Goal: Task Accomplishment & Management: Complete application form

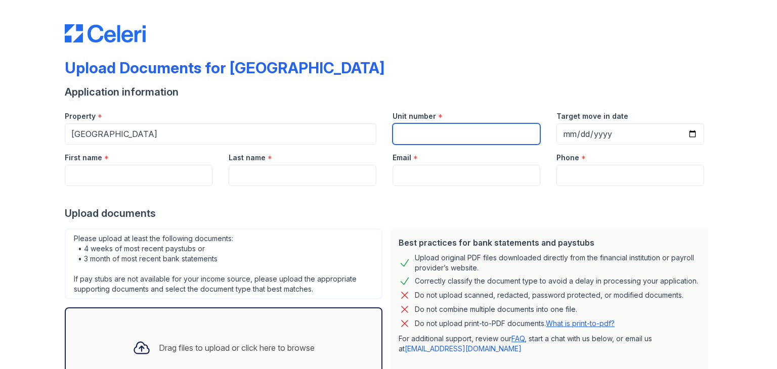
click at [448, 132] on input "Unit number" at bounding box center [466, 133] width 148 height 21
type input "#C300-101"
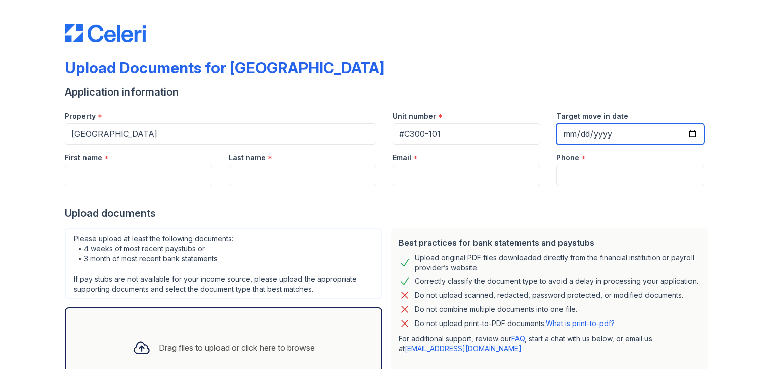
click at [687, 136] on input "Target move in date" at bounding box center [630, 133] width 148 height 21
type input "[DATE]"
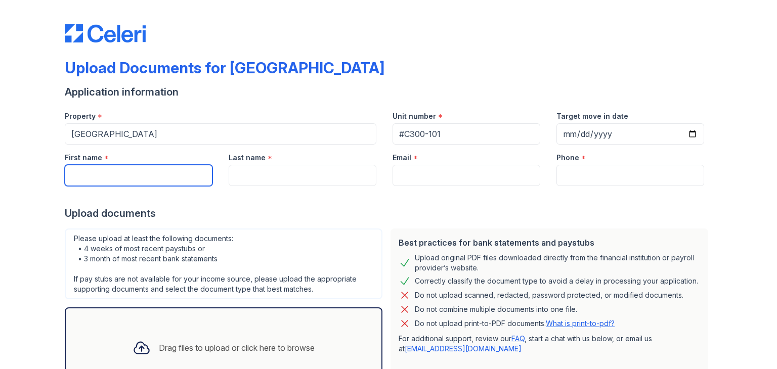
click at [190, 172] on input "First name" at bounding box center [139, 175] width 148 height 21
type input "[PERSON_NAME]"
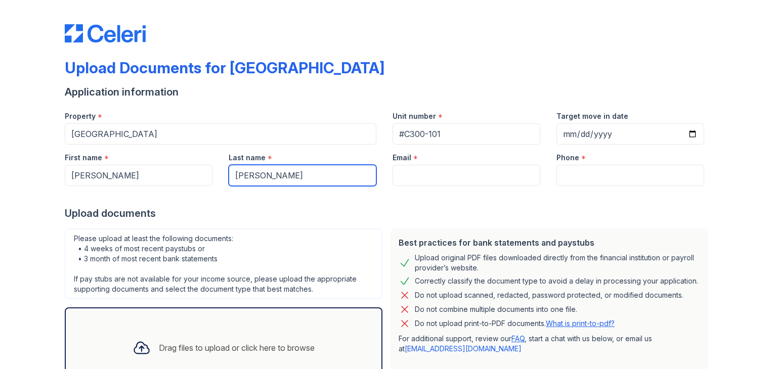
type input "[PERSON_NAME]"
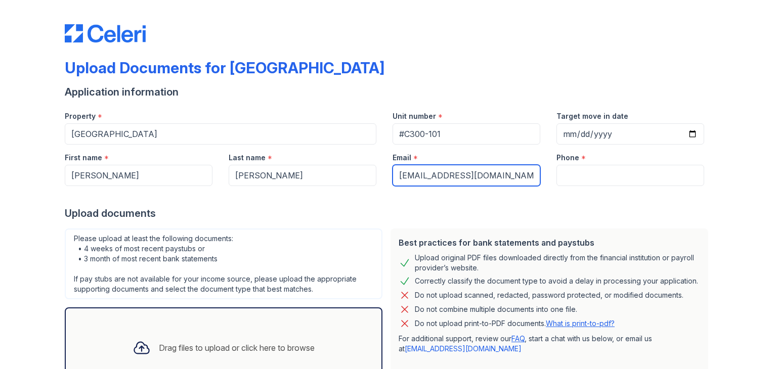
type input "[EMAIL_ADDRESS][DOMAIN_NAME]"
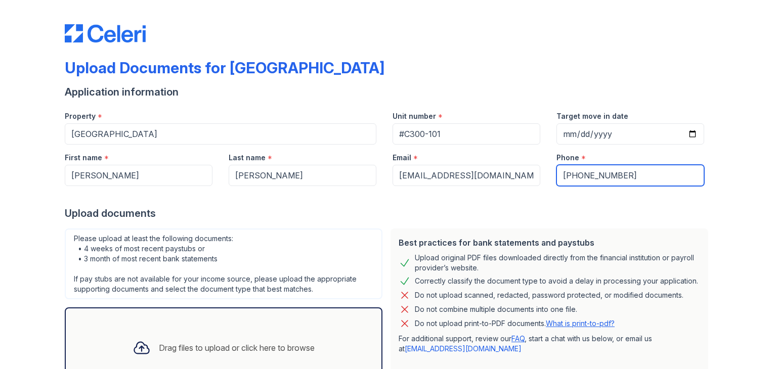
scroll to position [81, 0]
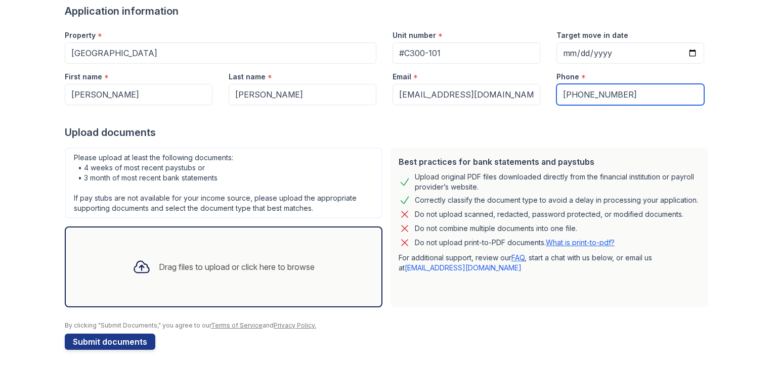
type input "[PHONE_NUMBER]"
click at [196, 261] on div "Drag files to upload or click here to browse" at bounding box center [237, 267] width 156 height 12
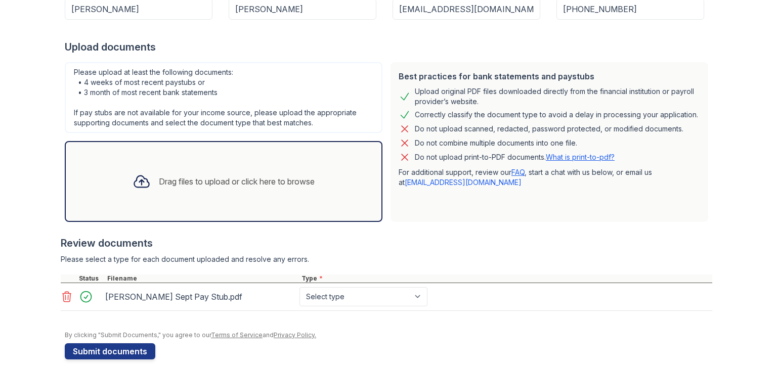
scroll to position [176, 0]
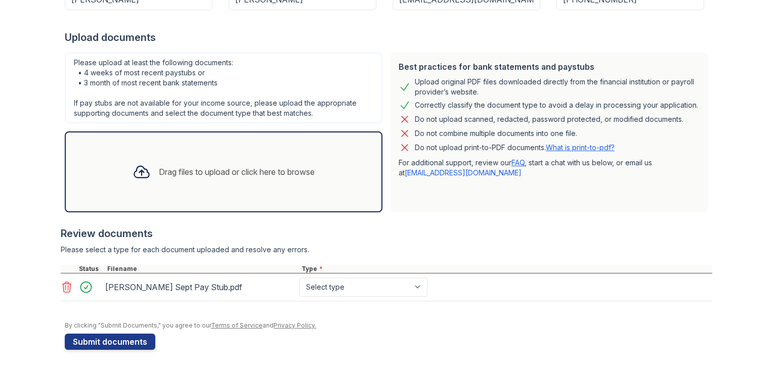
click at [187, 173] on div "Drag files to upload or click here to browse" at bounding box center [237, 172] width 156 height 12
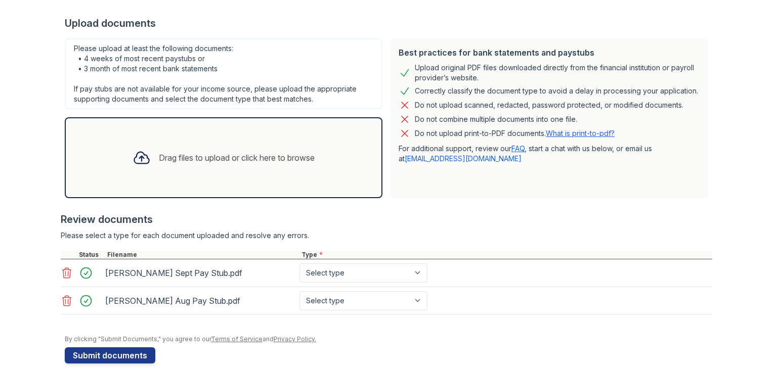
scroll to position [203, 0]
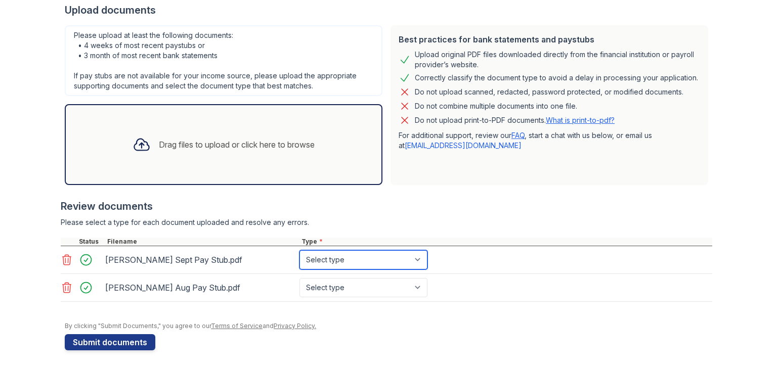
click at [404, 252] on select "Select type Paystub Bank Statement Offer Letter Tax Documents Benefit Award Let…" at bounding box center [363, 259] width 128 height 19
select select "paystub"
click at [299, 250] on select "Select type Paystub Bank Statement Offer Letter Tax Documents Benefit Award Let…" at bounding box center [363, 259] width 128 height 19
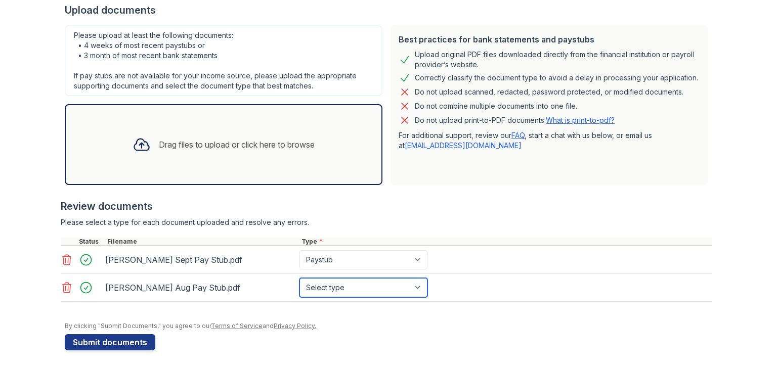
click at [348, 285] on select "Select type Paystub Bank Statement Offer Letter Tax Documents Benefit Award Let…" at bounding box center [363, 287] width 128 height 19
select select "paystub"
click at [299, 278] on select "Select type Paystub Bank Statement Offer Letter Tax Documents Benefit Award Let…" at bounding box center [363, 287] width 128 height 19
click at [389, 345] on form "Application information Property * [GEOGRAPHIC_DATA] Unit number * #C300-101 Ta…" at bounding box center [388, 116] width 647 height 469
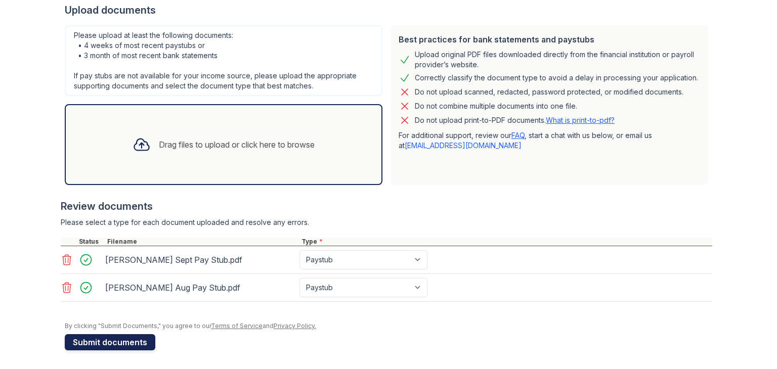
click at [117, 340] on button "Submit documents" at bounding box center [110, 342] width 91 height 16
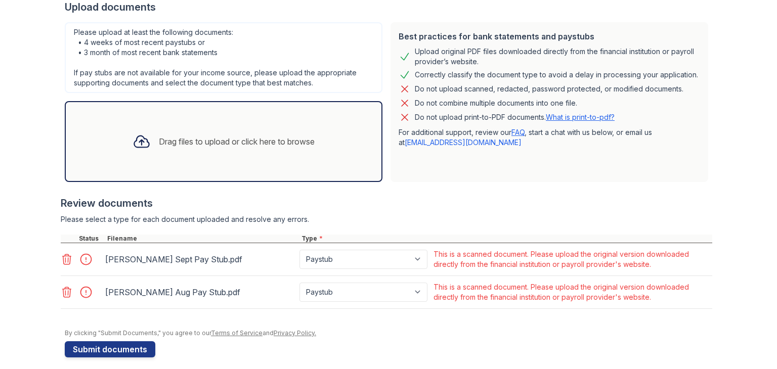
scroll to position [236, 0]
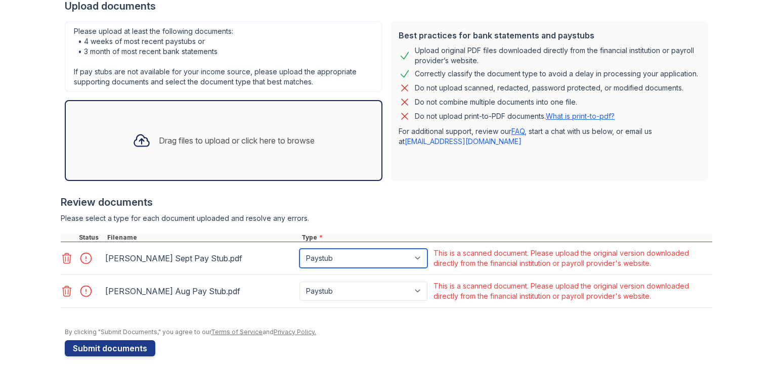
click at [397, 256] on select "Paystub Bank Statement Offer Letter Tax Documents Benefit Award Letter Investme…" at bounding box center [363, 258] width 128 height 19
click at [462, 214] on div "Please select a type for each document uploaded and resolve any errors." at bounding box center [386, 218] width 651 height 10
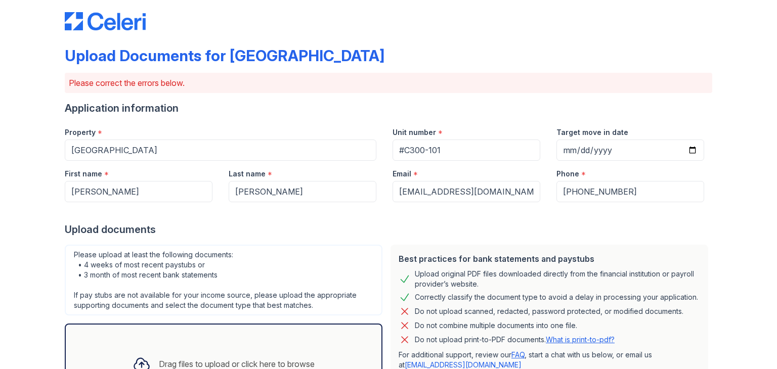
scroll to position [0, 0]
